Goal: Find specific page/section: Find specific page/section

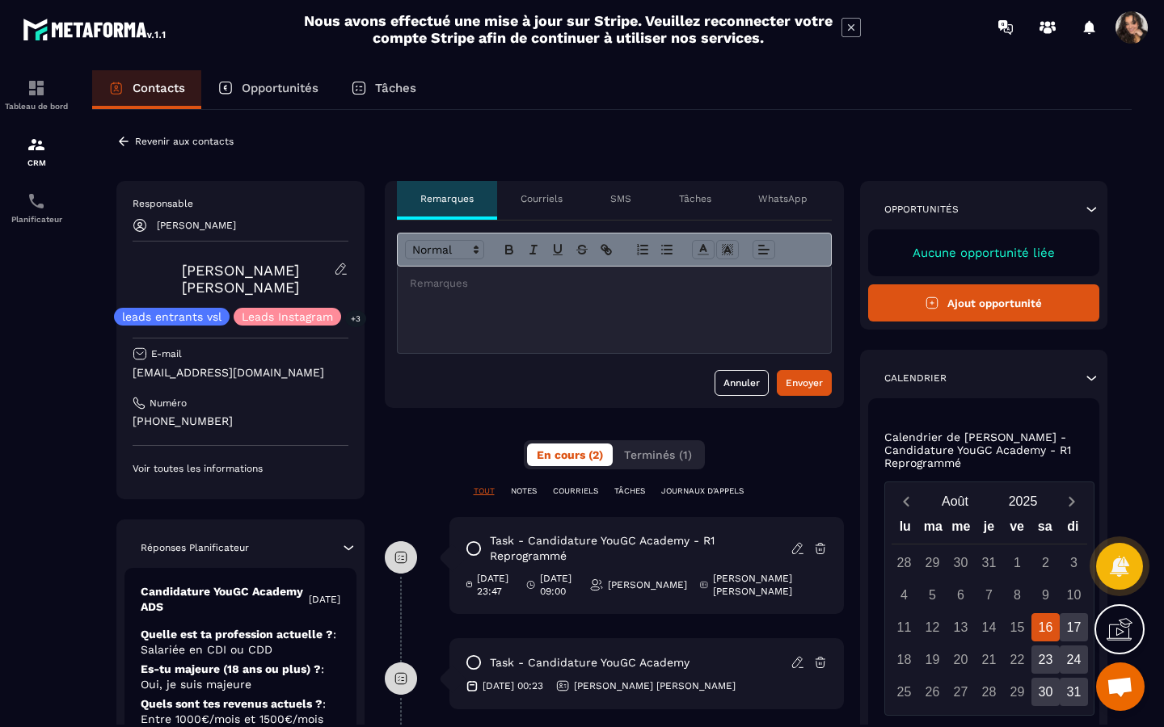
click at [978, 306] on button "Ajout opportunité" at bounding box center [984, 302] width 232 height 37
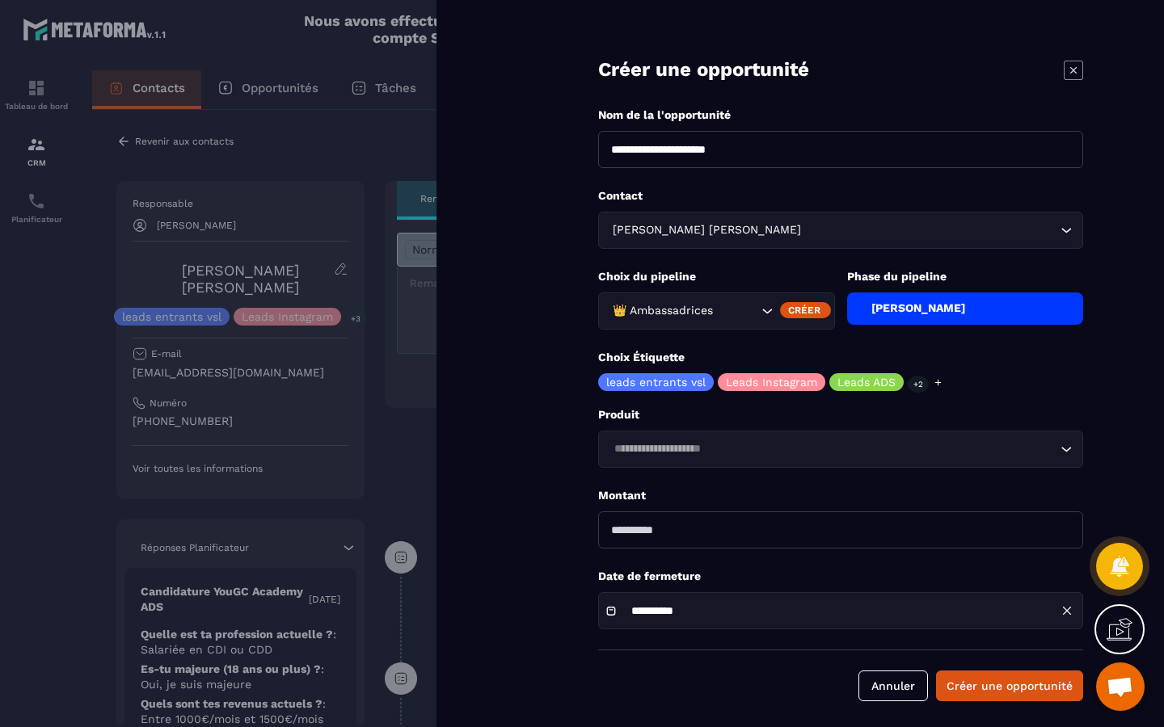
click at [250, 305] on div at bounding box center [582, 363] width 1164 height 727
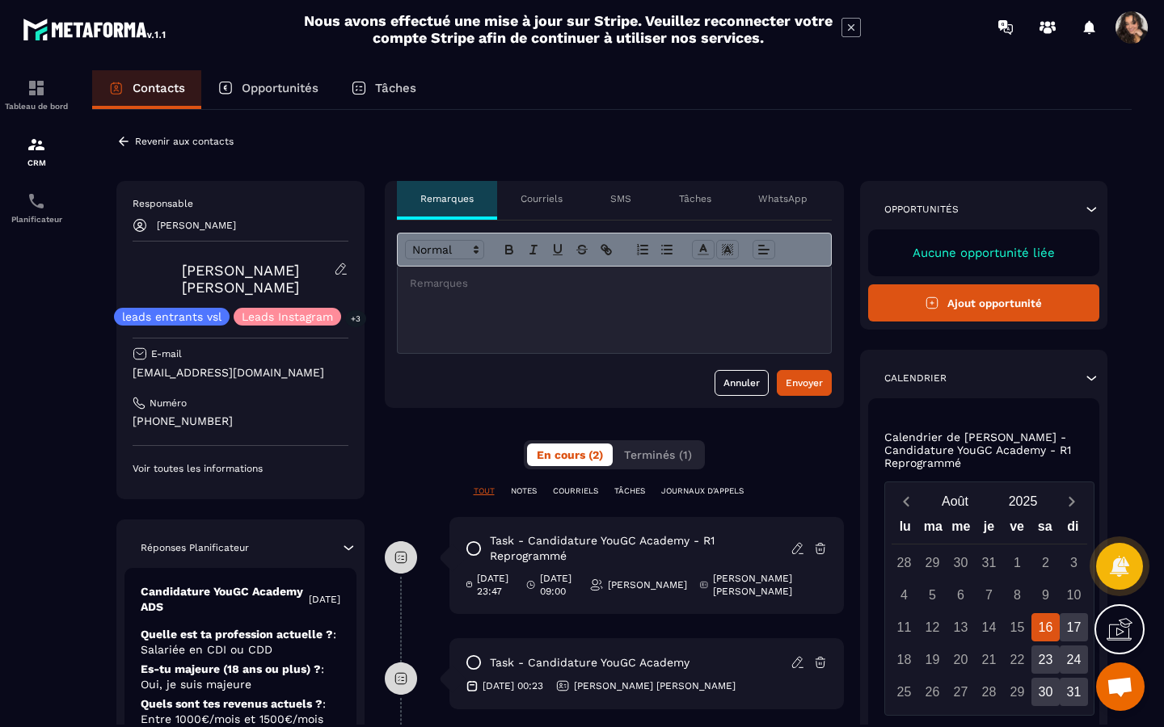
click at [288, 100] on div "Opportunités" at bounding box center [267, 89] width 133 height 39
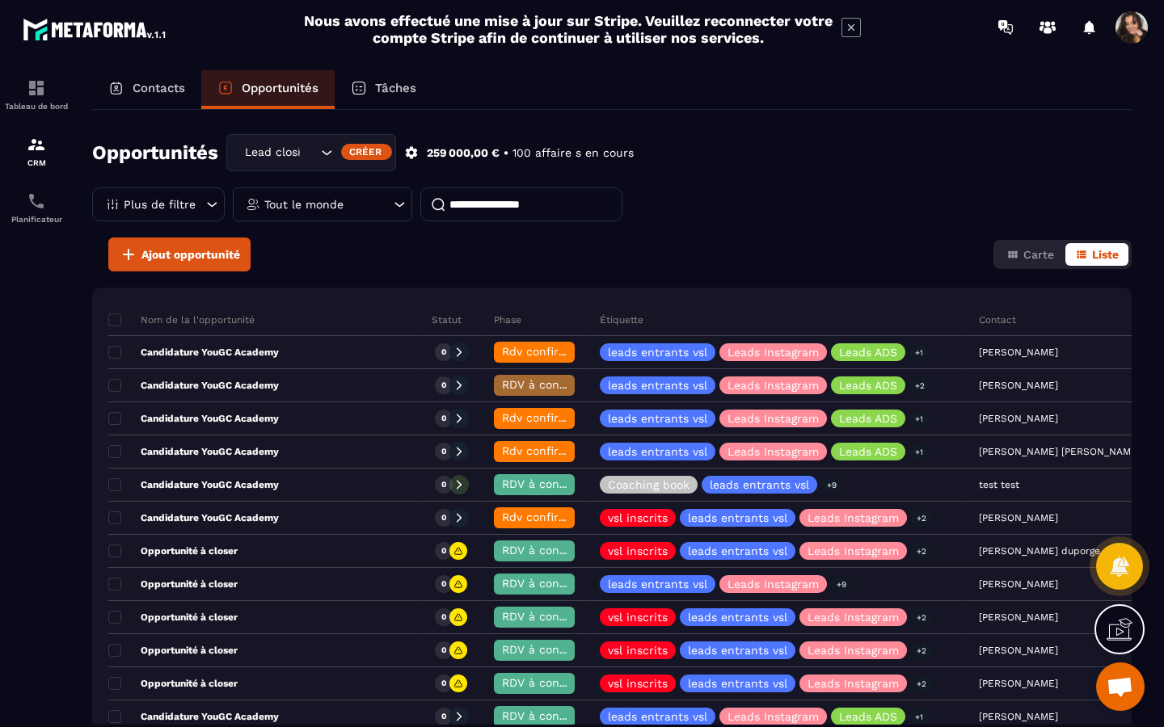
click at [173, 100] on div "Contacts" at bounding box center [146, 89] width 109 height 39
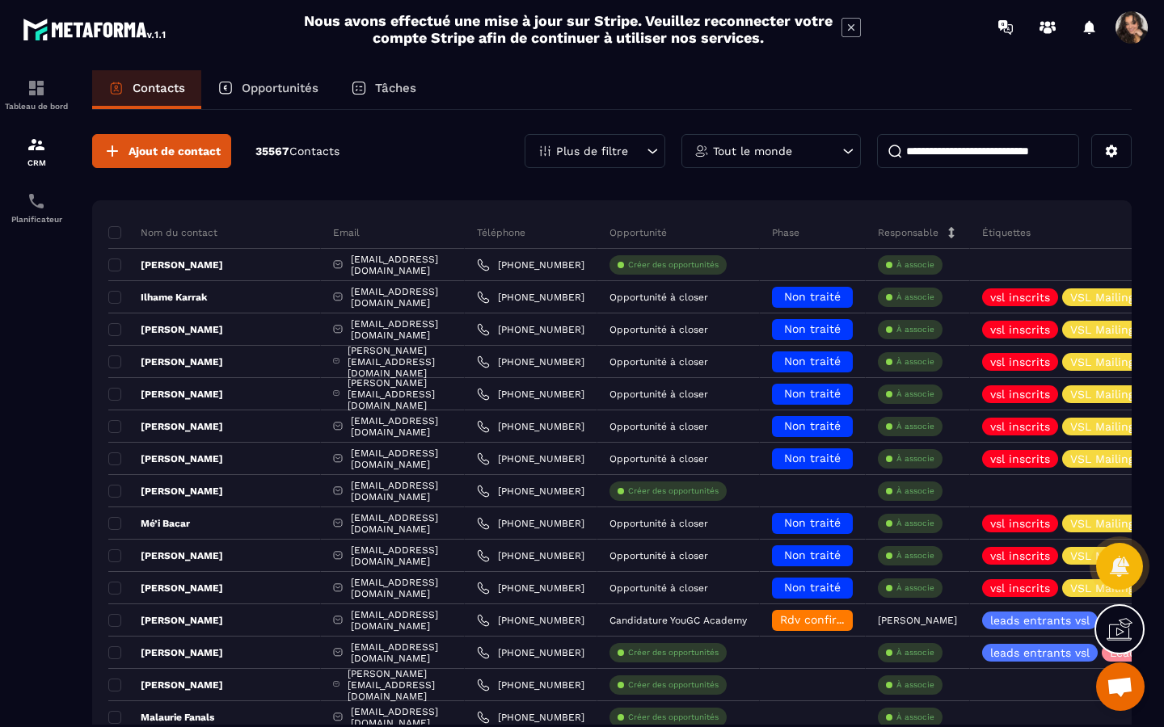
click at [977, 149] on input at bounding box center [978, 151] width 202 height 34
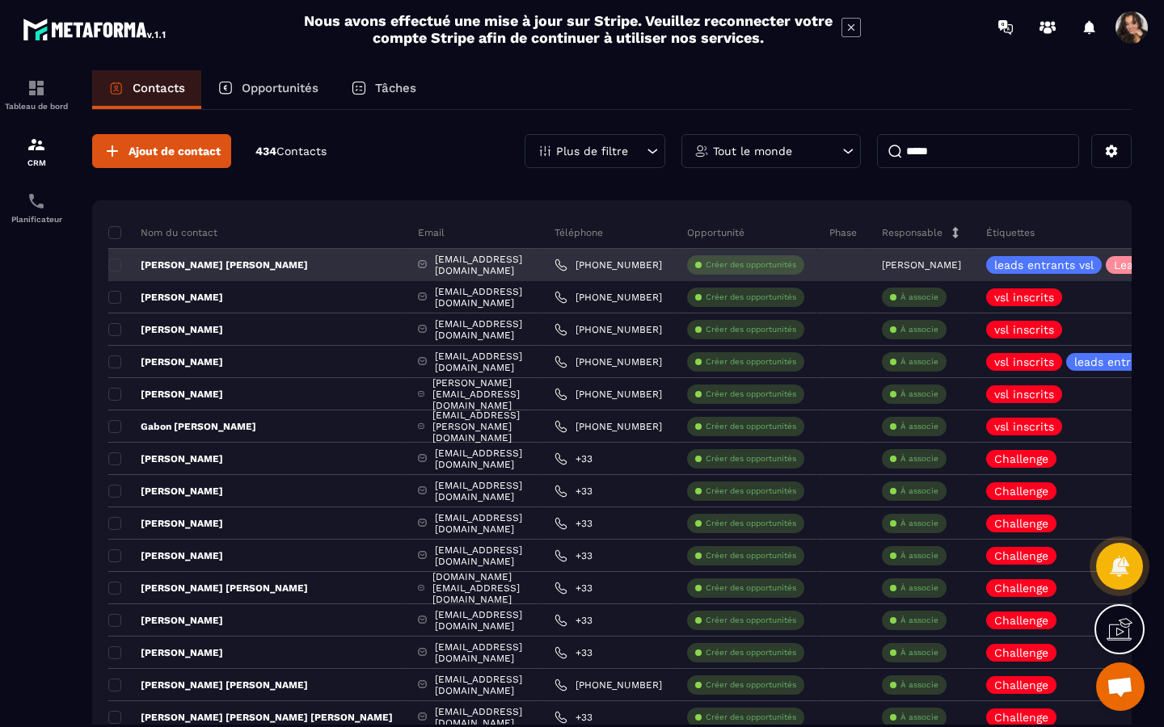
type input "*****"
click at [306, 267] on div "[PERSON_NAME] [PERSON_NAME]" at bounding box center [256, 265] width 297 height 32
